Goal: Navigation & Orientation: Find specific page/section

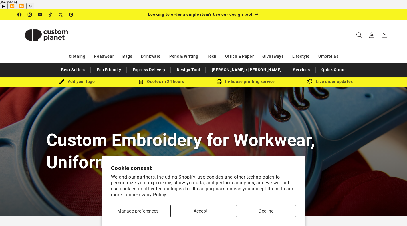
click at [360, 32] on icon "Search" at bounding box center [359, 35] width 6 height 6
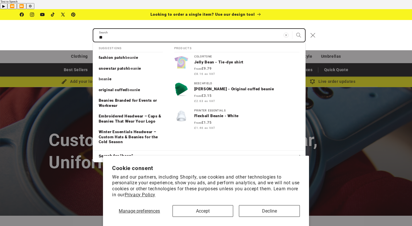
type input "*"
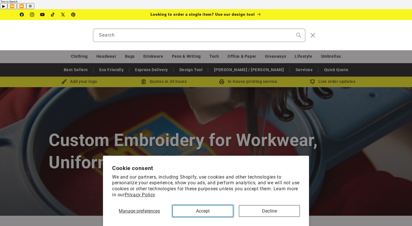
click at [205, 212] on button "Accept" at bounding box center [202, 211] width 61 height 12
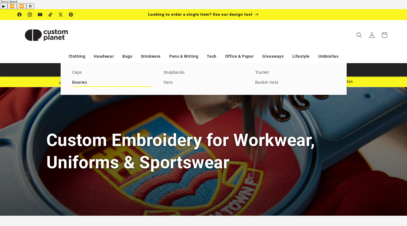
click at [84, 79] on link "Beanies" at bounding box center [112, 83] width 80 height 8
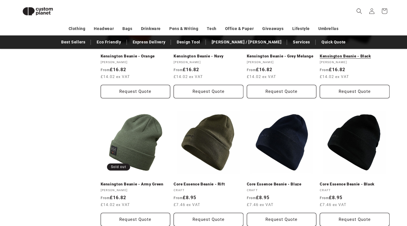
scroll to position [570, 0]
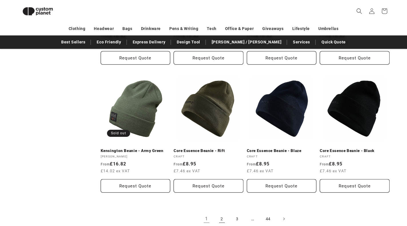
click at [222, 213] on link "2" at bounding box center [222, 219] width 13 height 13
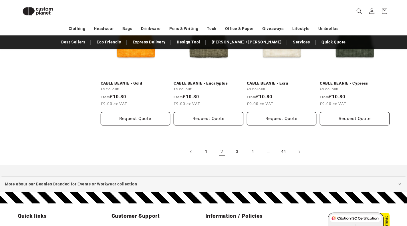
scroll to position [591, 0]
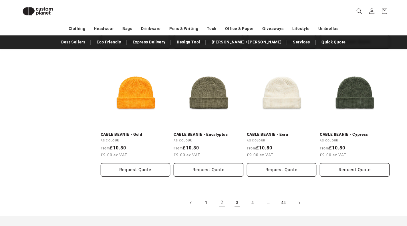
click at [235, 197] on link "3" at bounding box center [237, 203] width 13 height 13
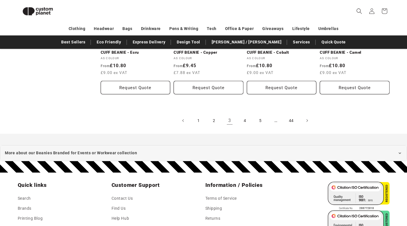
scroll to position [669, 0]
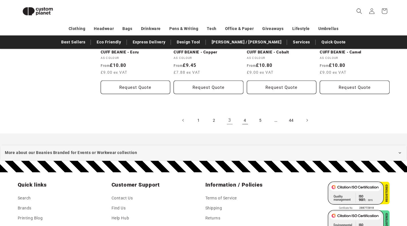
click at [242, 114] on link "4" at bounding box center [245, 120] width 13 height 13
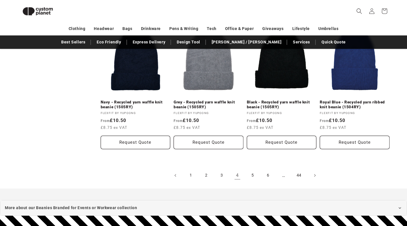
scroll to position [629, 0]
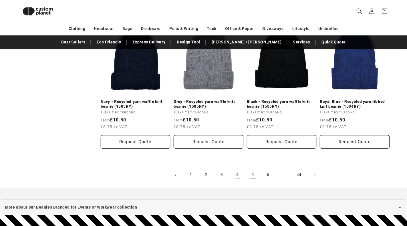
click at [252, 169] on link "5" at bounding box center [252, 175] width 13 height 13
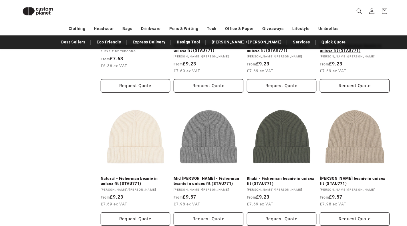
scroll to position [614, 0]
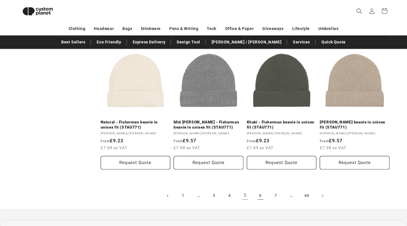
click at [264, 190] on link "6" at bounding box center [260, 196] width 13 height 13
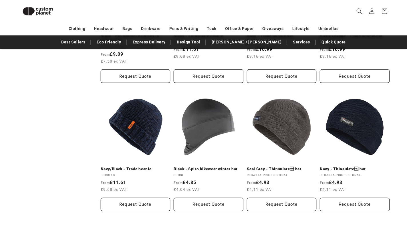
scroll to position [604, 0]
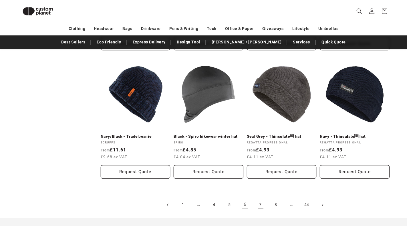
click at [256, 199] on link "7" at bounding box center [260, 205] width 13 height 13
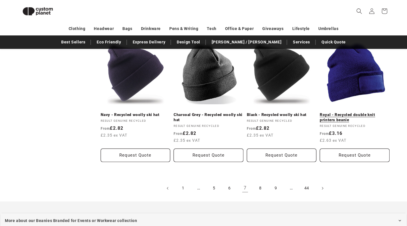
scroll to position [642, 0]
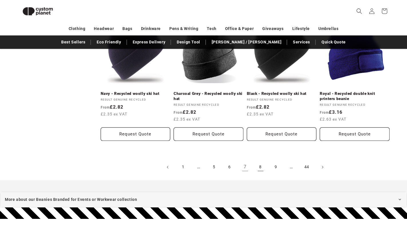
click at [259, 161] on link "8" at bounding box center [260, 167] width 13 height 13
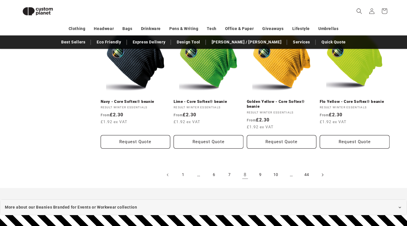
scroll to position [632, 0]
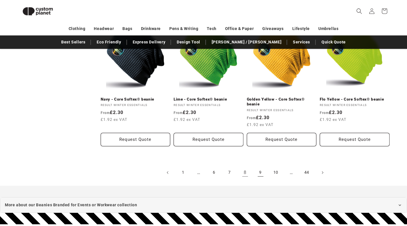
click at [262, 166] on link "9" at bounding box center [260, 172] width 13 height 13
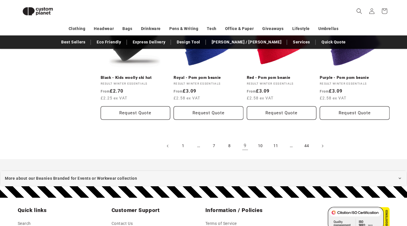
scroll to position [661, 0]
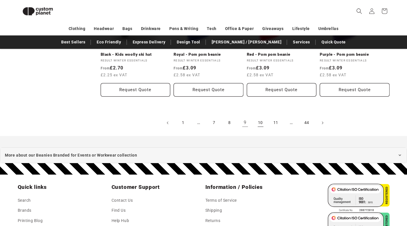
click at [265, 117] on link "10" at bounding box center [260, 123] width 13 height 13
